Goal: Find specific page/section: Locate a particular part of the current website

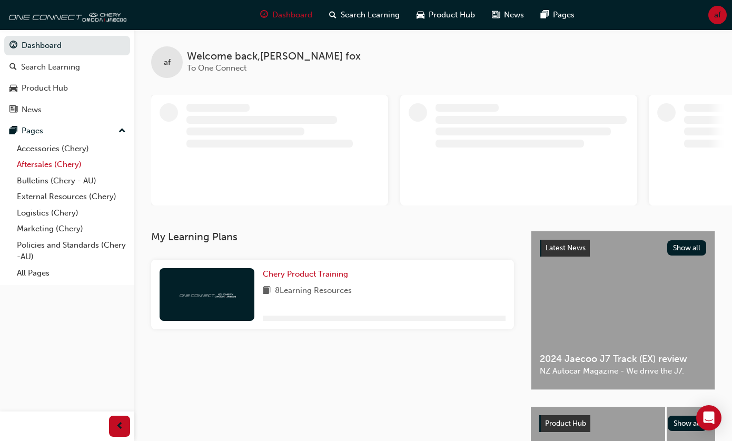
click at [43, 163] on link "Aftersales (Chery)" at bounding box center [71, 164] width 117 height 16
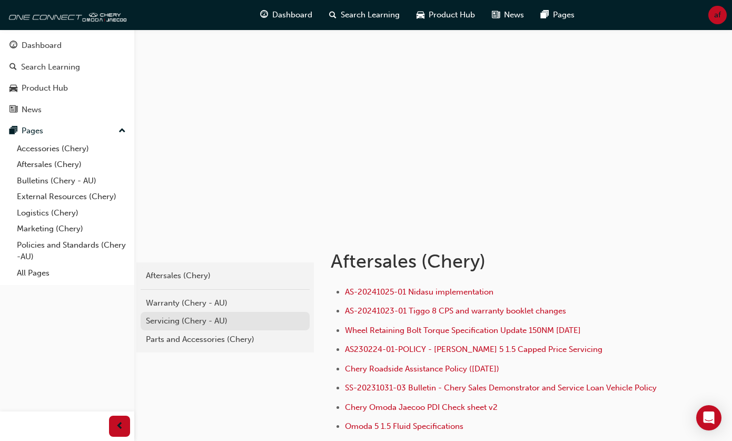
click at [179, 316] on div "Servicing (Chery - AU)" at bounding box center [225, 321] width 158 height 12
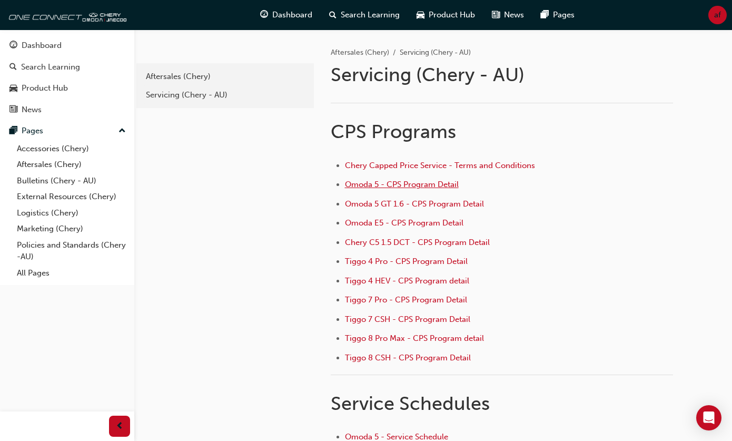
click at [378, 186] on span "Omoda 5 - CPS Program Detail" at bounding box center [402, 184] width 114 height 9
